Goal: Answer question/provide support

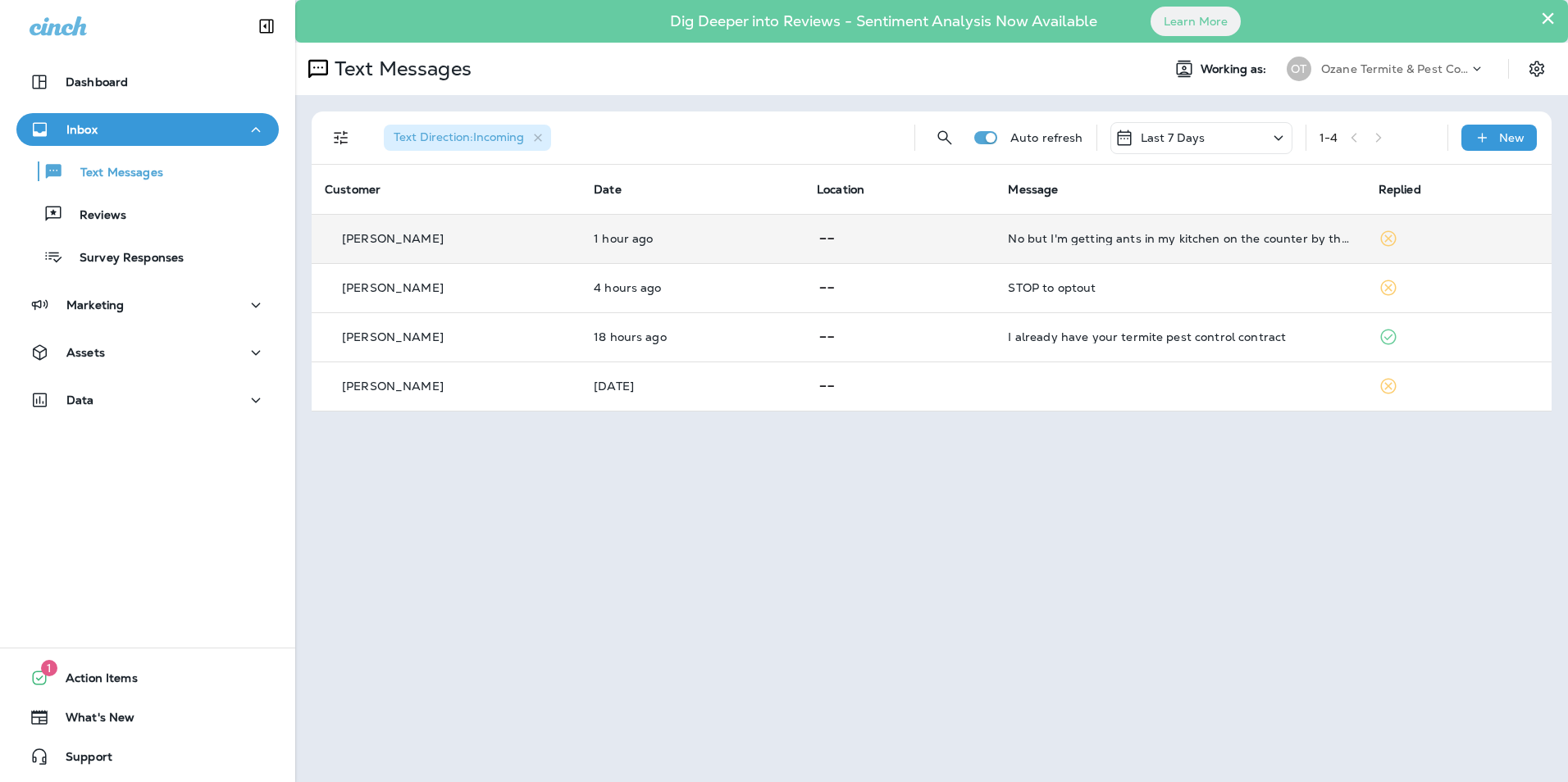
click at [1072, 244] on div "No but I'm getting ants in my kitchen on the counter by the sink" at bounding box center [1179, 238] width 343 height 13
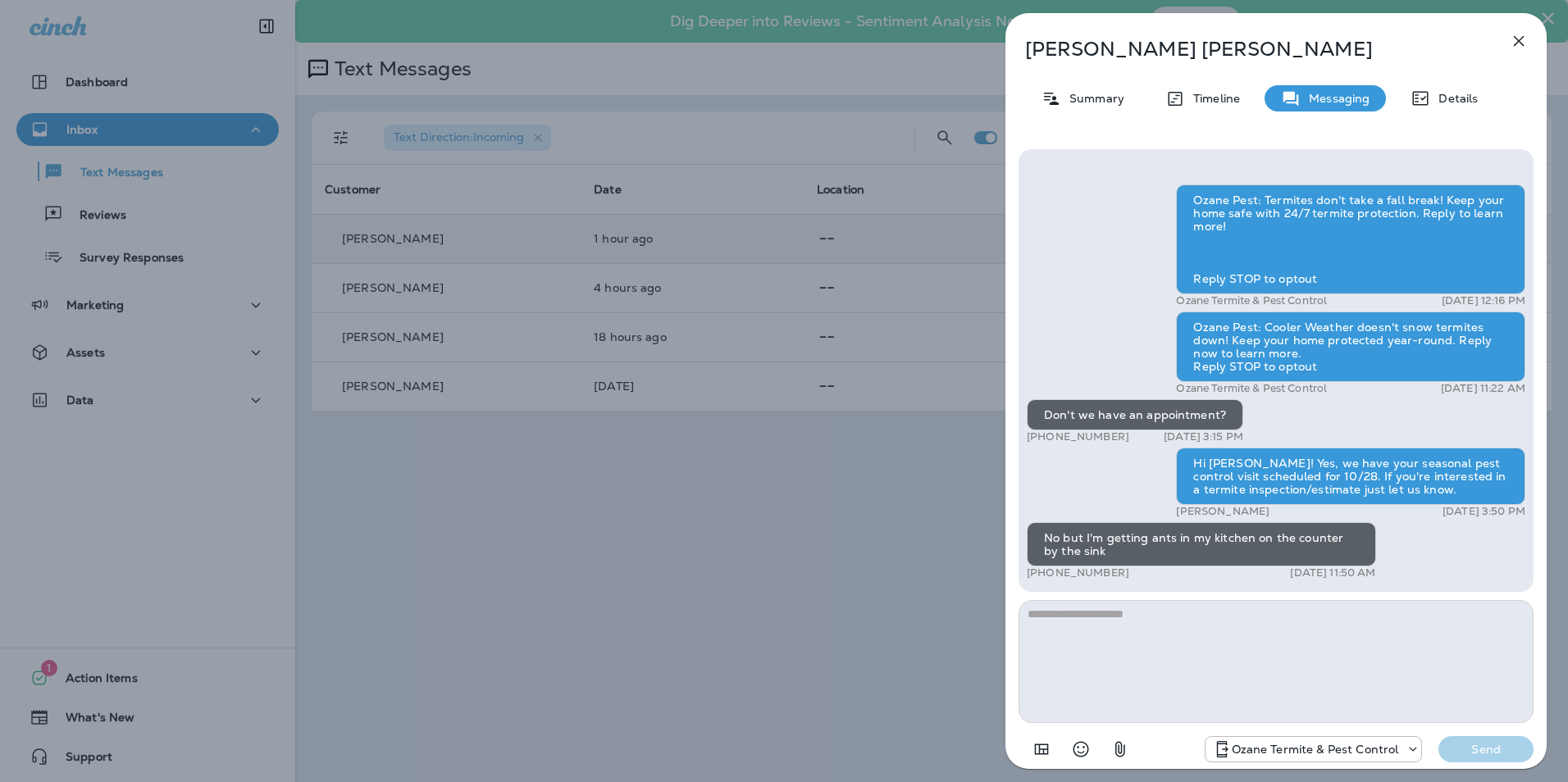
drag, startPoint x: 1135, startPoint y: 573, endPoint x: 1043, endPoint y: 574, distance: 92.0
click at [1043, 574] on div "+1 (848) 240-9003 [DATE] 11:50 AM" at bounding box center [1201, 572] width 349 height 13
drag, startPoint x: 1043, startPoint y: 574, endPoint x: 1110, endPoint y: 489, distance: 108.2
click at [1110, 489] on div "Ozane Pest: Termites don't take a fall break! Keep your home safe with 24/7 ter…" at bounding box center [1275, 384] width 498 height 400
click at [1089, 92] on p "Summary" at bounding box center [1093, 98] width 63 height 13
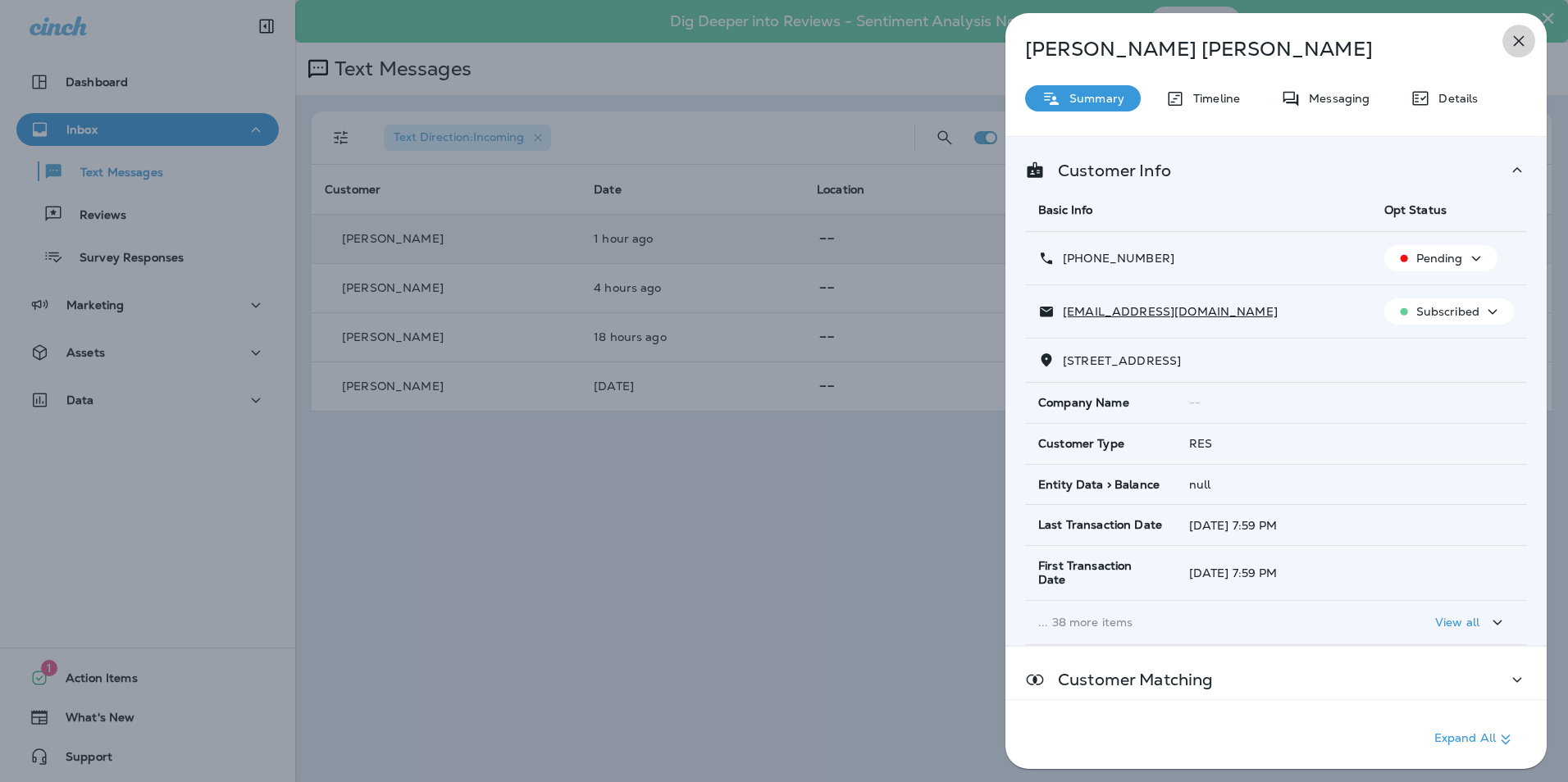
click at [1513, 50] on icon "button" at bounding box center [1518, 41] width 20 height 20
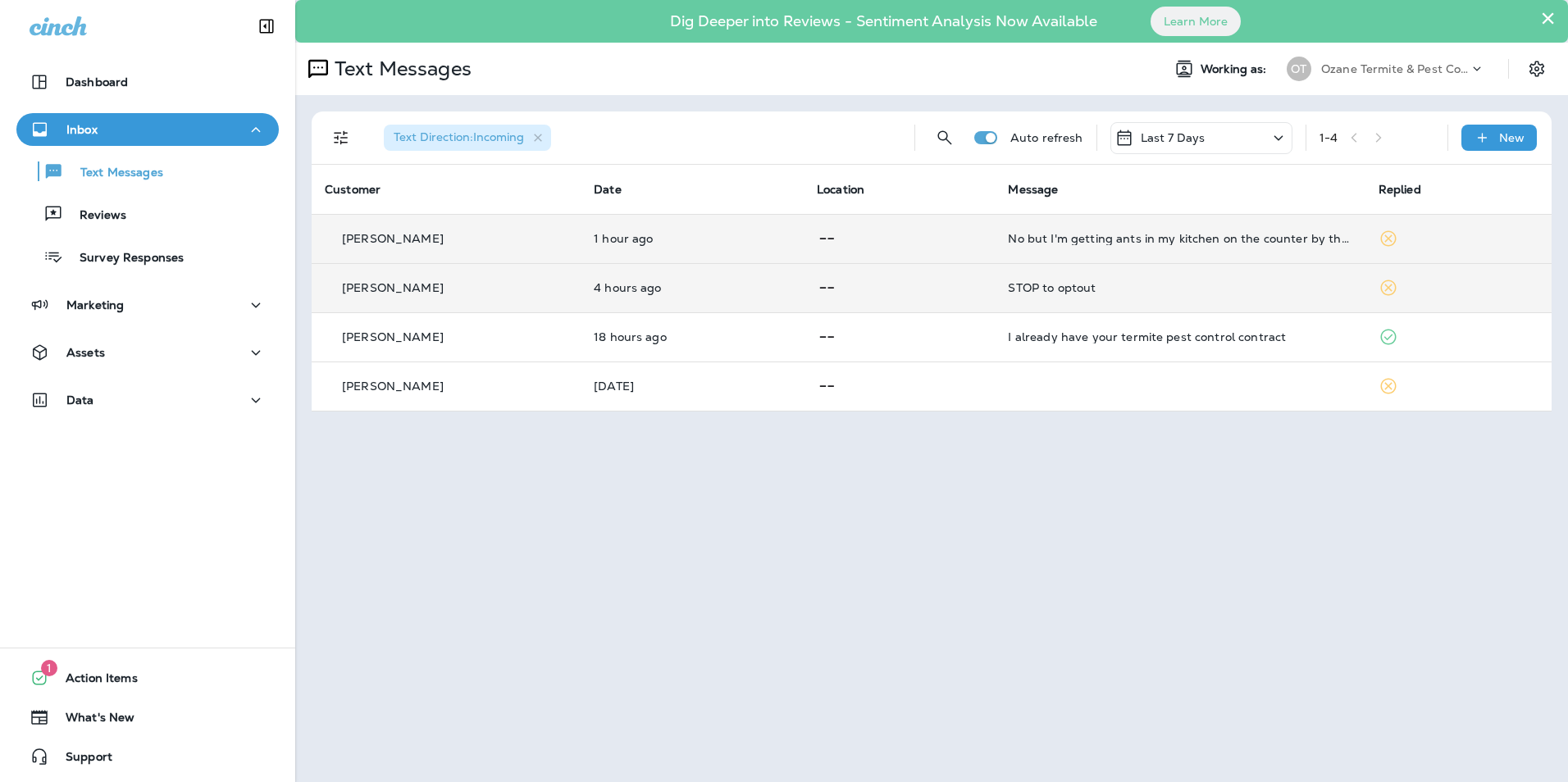
click at [1131, 295] on td "STOP to optout" at bounding box center [1180, 288] width 370 height 49
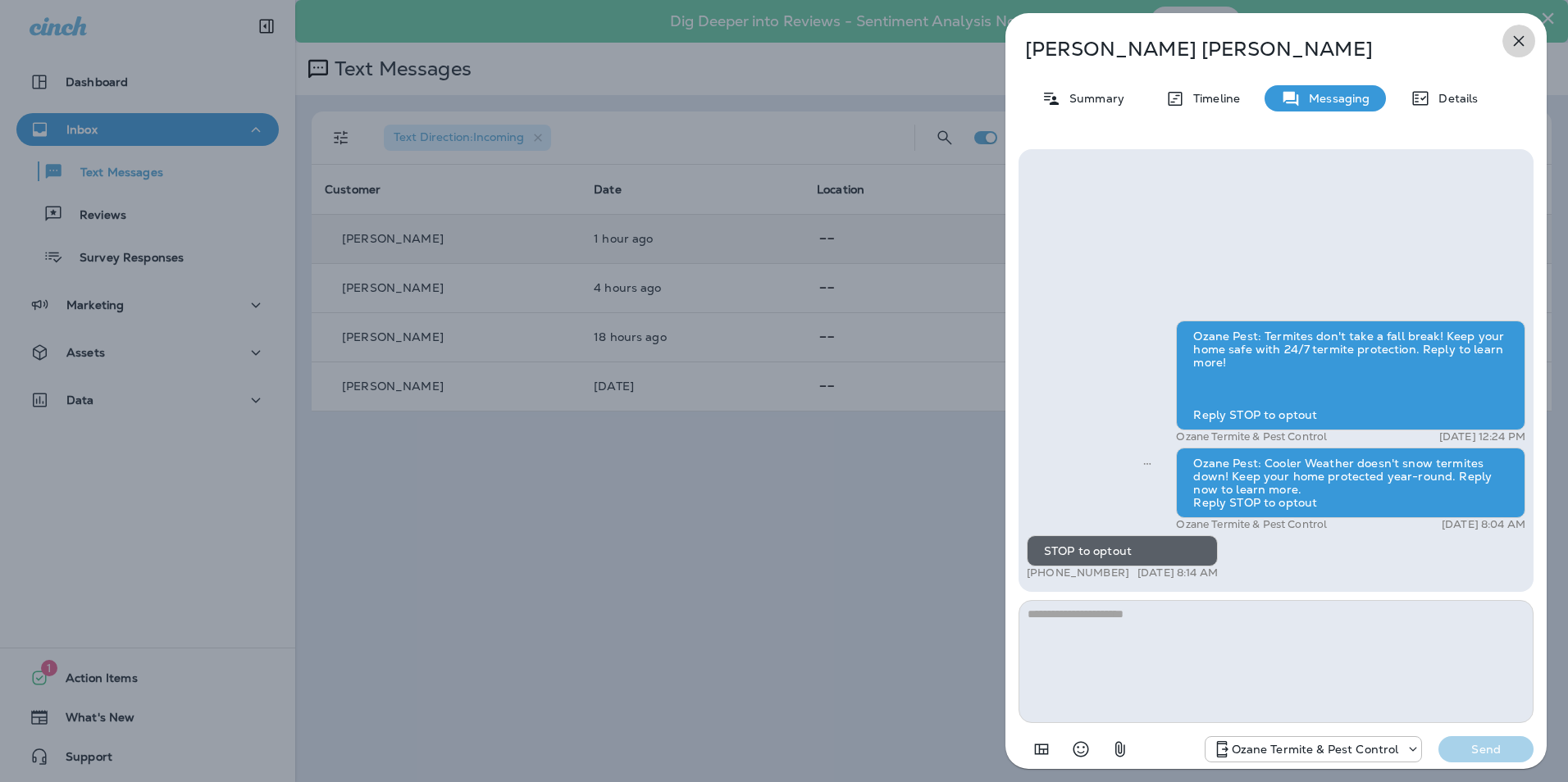
click at [1525, 44] on icon "button" at bounding box center [1518, 41] width 20 height 20
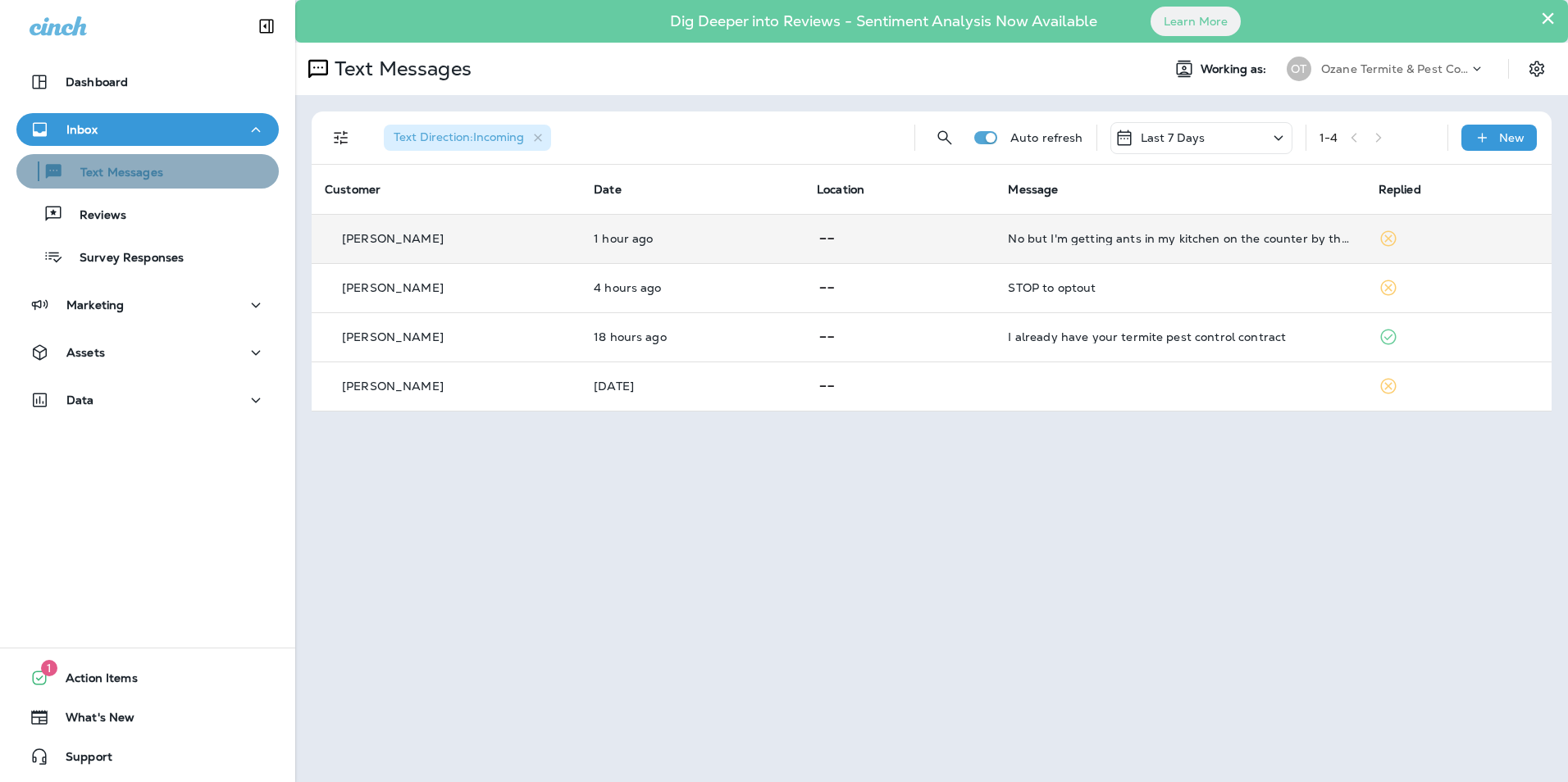
click at [189, 181] on div "Text Messages" at bounding box center [147, 171] width 250 height 25
